Goal: Transaction & Acquisition: Obtain resource

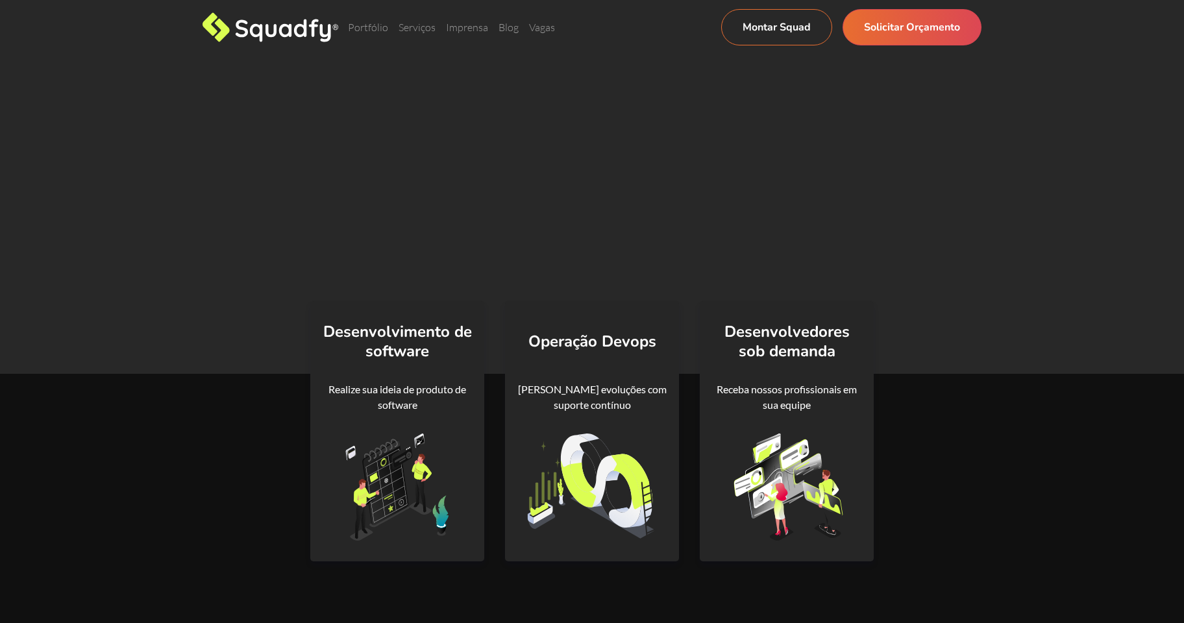
click at [538, 114] on span "Seu time de tecnologia com a cultura do Vale do Silício" at bounding box center [387, 129] width 368 height 76
click at [510, 138] on strong "Vale do Silício" at bounding box center [463, 145] width 203 height 43
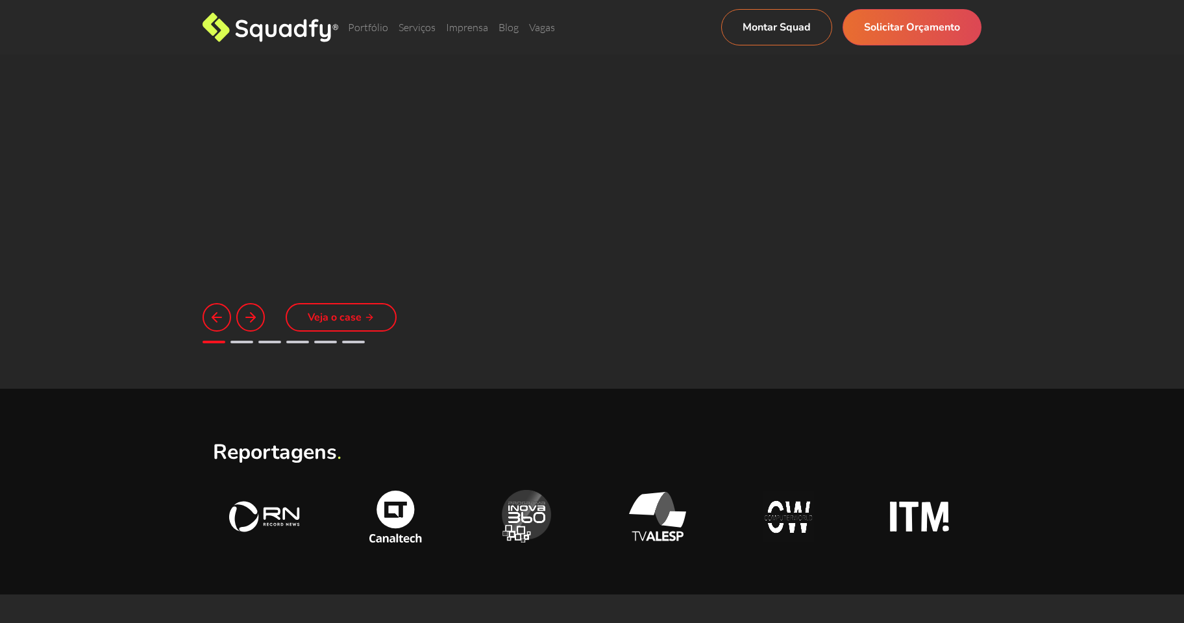
scroll to position [960, 0]
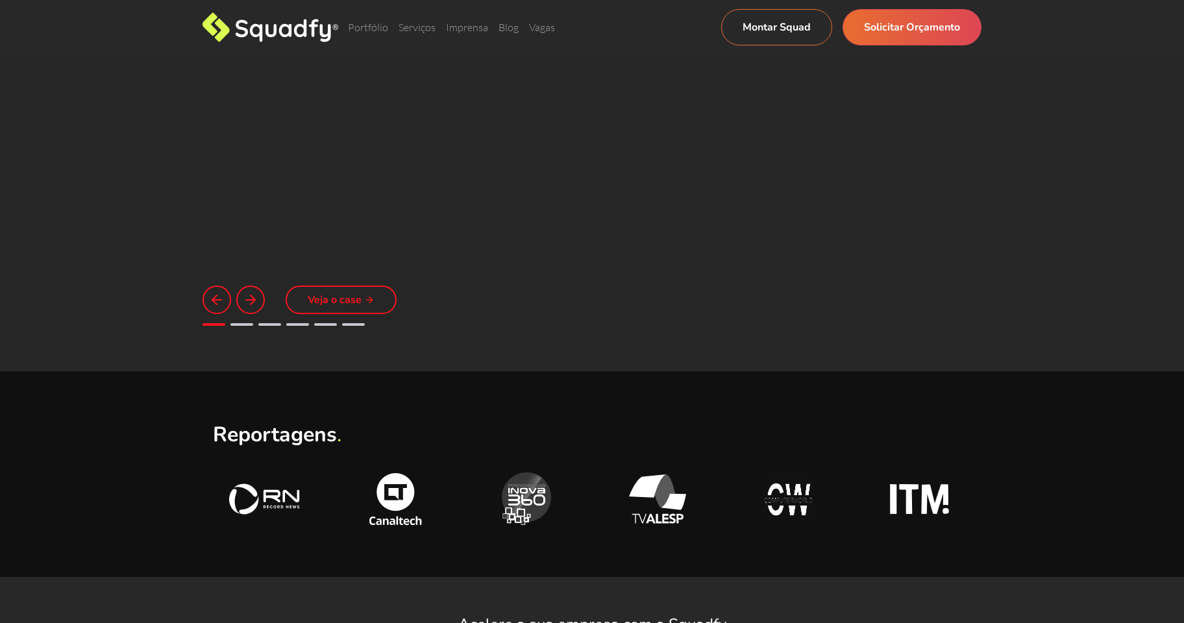
click at [258, 301] on icon at bounding box center [251, 300] width 16 height 16
click at [251, 301] on icon at bounding box center [251, 300] width 16 height 16
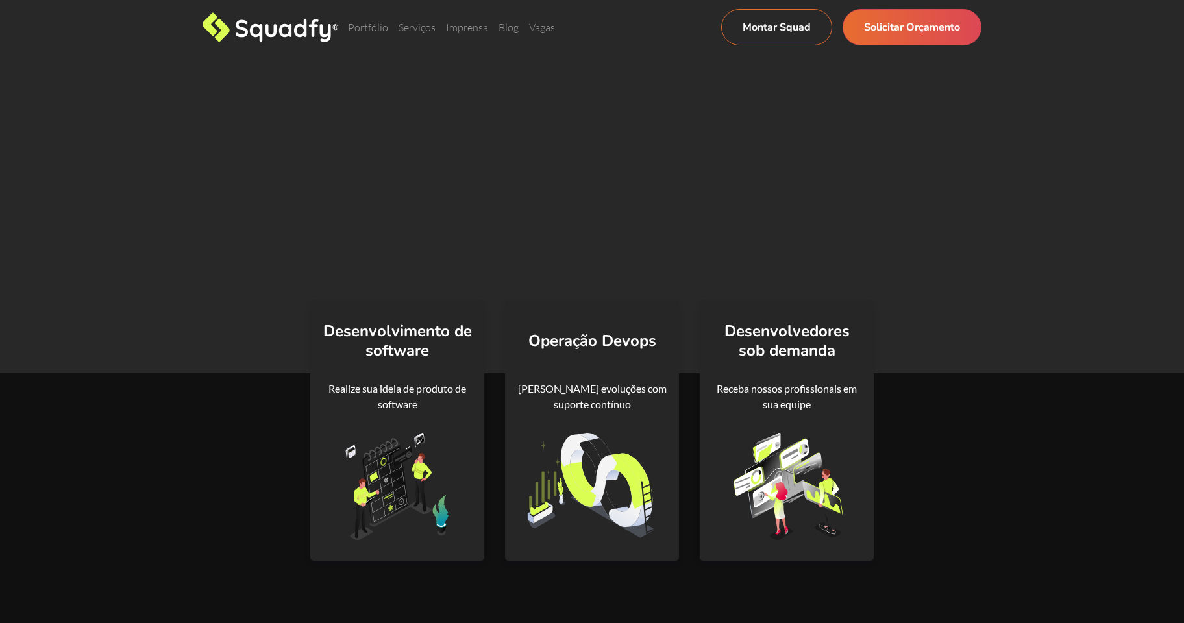
scroll to position [0, 0]
click at [386, 247] on link "Receber estimativa" at bounding box center [418, 231] width 145 height 39
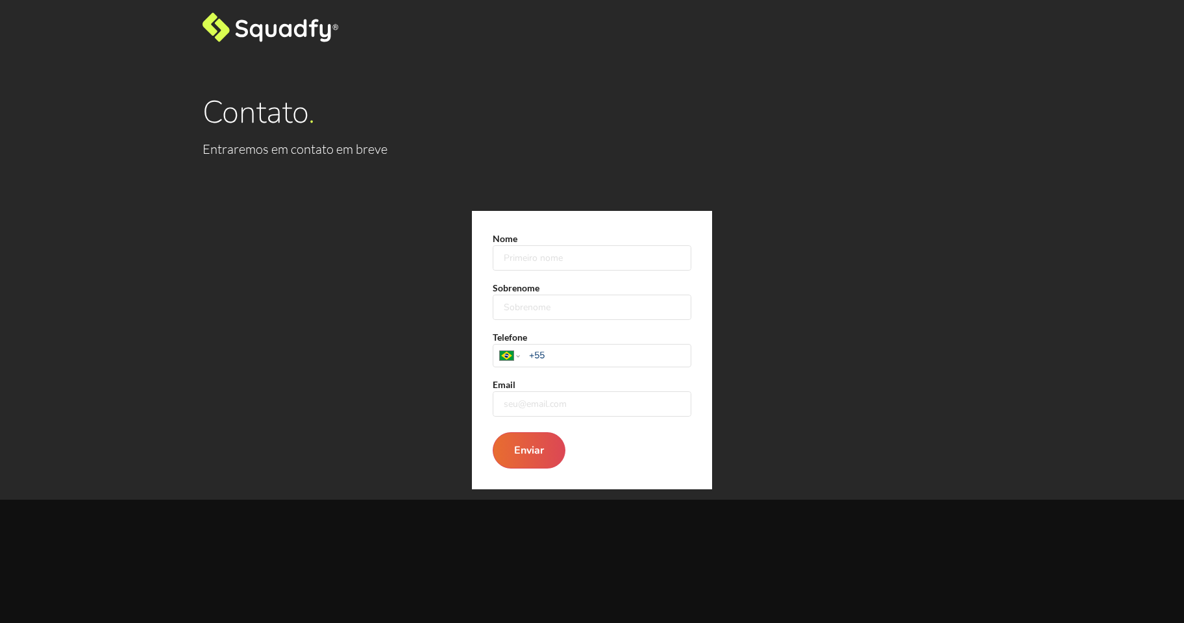
click at [354, 202] on div "Nome Sobrenome Telefone Afghanistan Åland Islands Albania Algeria American Samo…" at bounding box center [592, 350] width 1184 height 299
click at [262, 21] on icon at bounding box center [271, 27] width 136 height 30
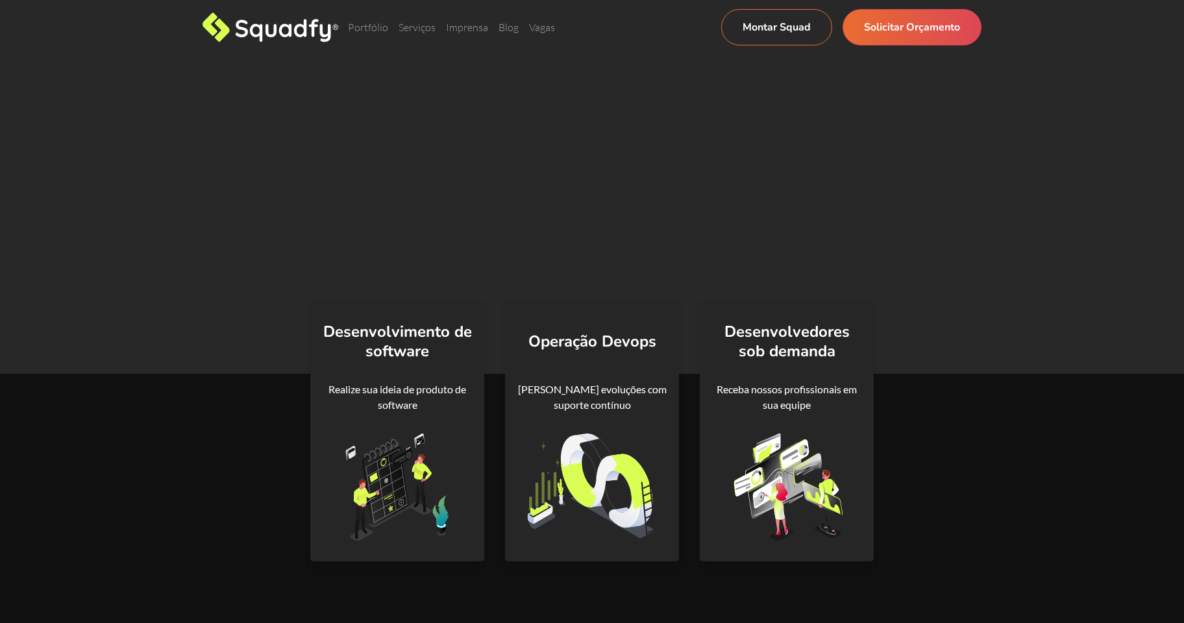
click at [431, 107] on strong "tecnologia" at bounding box center [437, 112] width 151 height 43
